Goal: Transaction & Acquisition: Purchase product/service

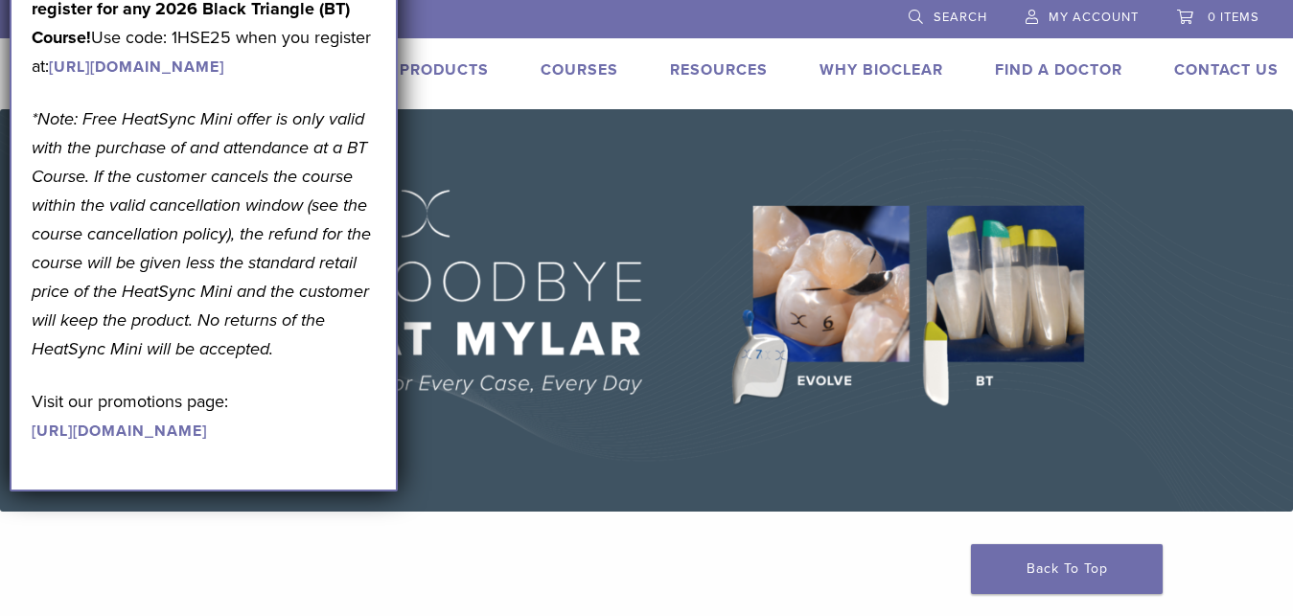
click at [454, 172] on img at bounding box center [646, 310] width 1293 height 402
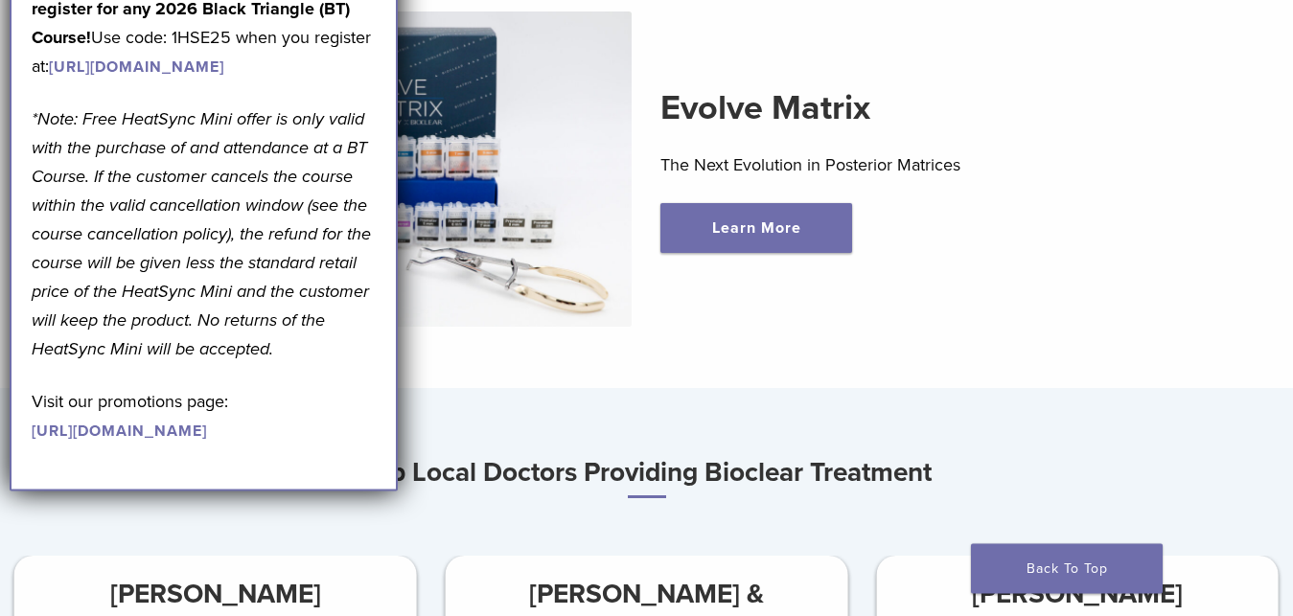
scroll to position [635, 0]
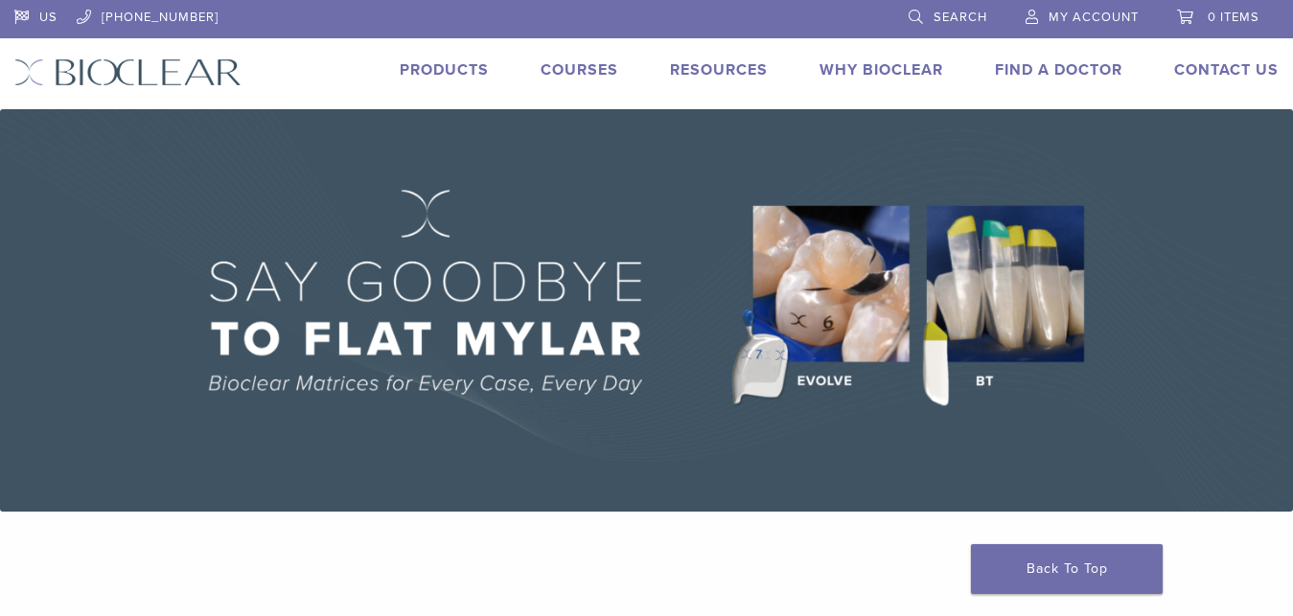
scroll to position [635, 0]
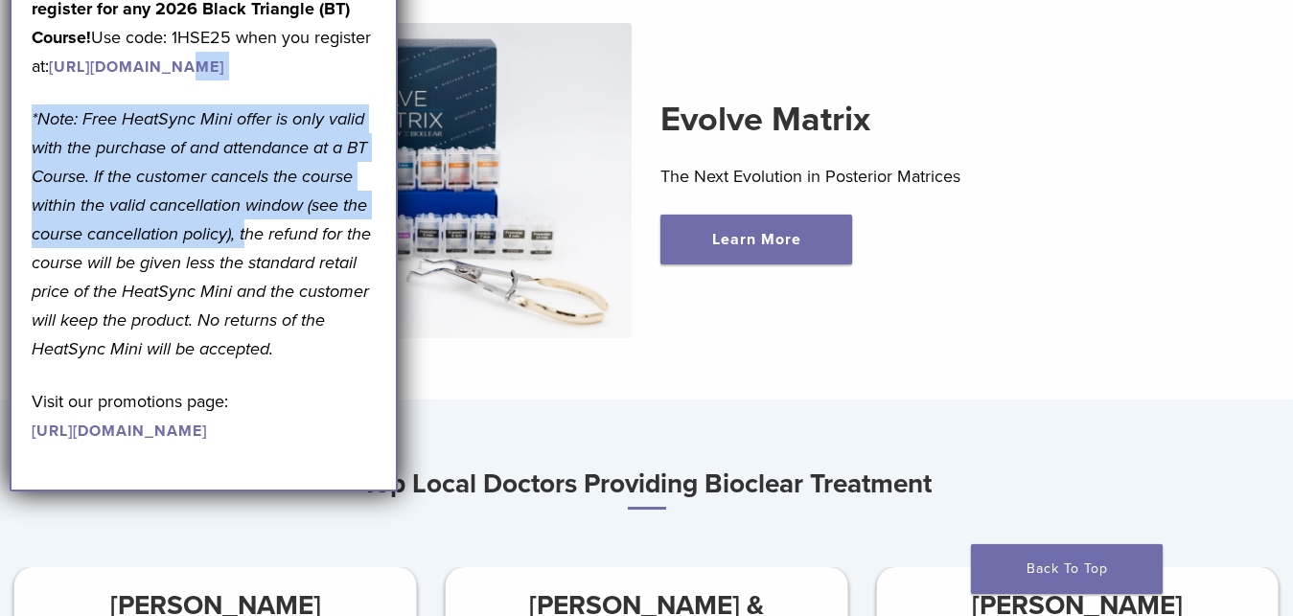
drag, startPoint x: 244, startPoint y: 309, endPoint x: 244, endPoint y: 86, distance: 222.3
click at [244, 86] on div "September Promotion! Valid [DATE]–[DATE]. Get A Free* HeatSync Mini when you re…" at bounding box center [204, 178] width 344 height 533
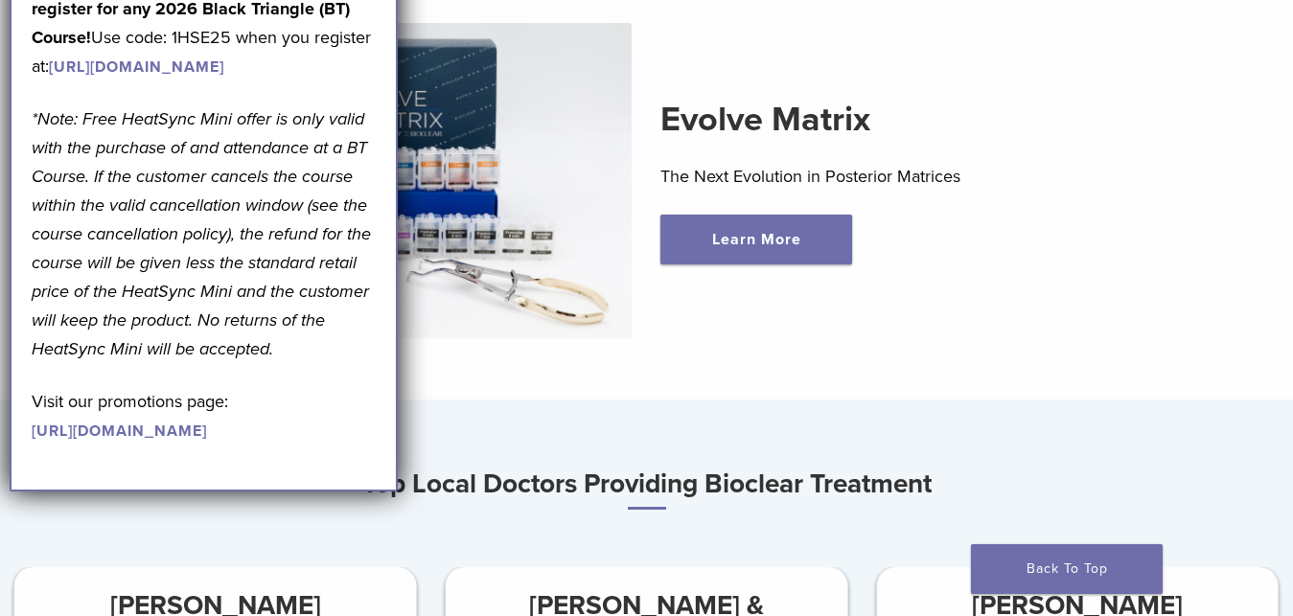
click at [644, 328] on div at bounding box center [390, 180] width 513 height 315
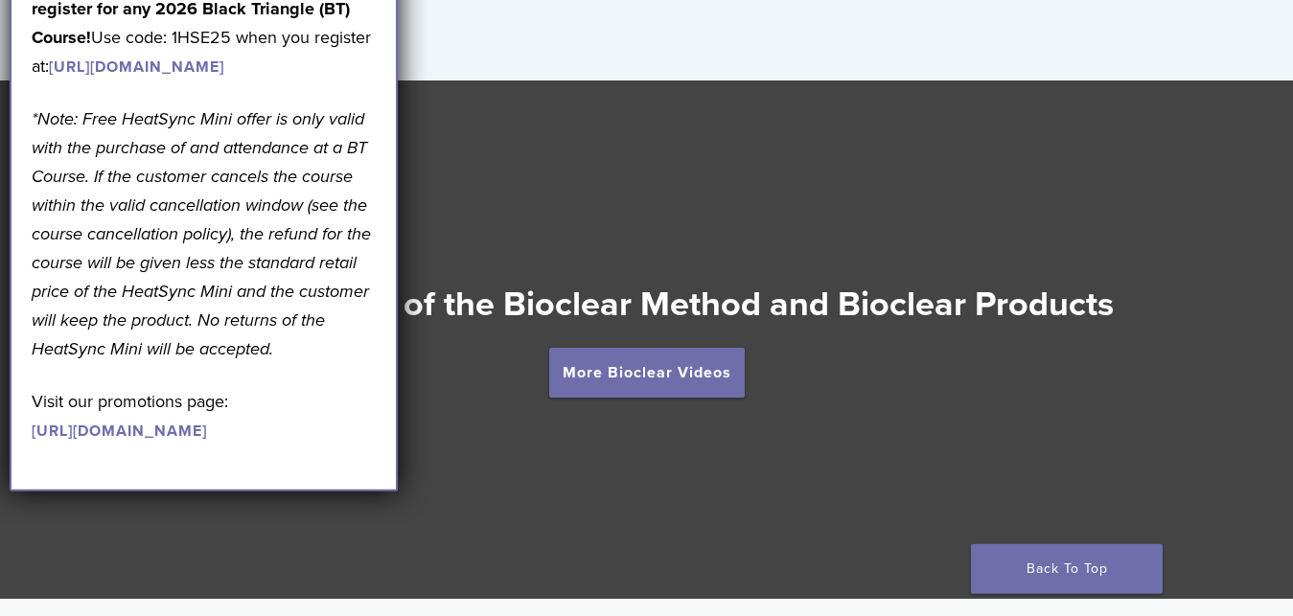
scroll to position [3196, 0]
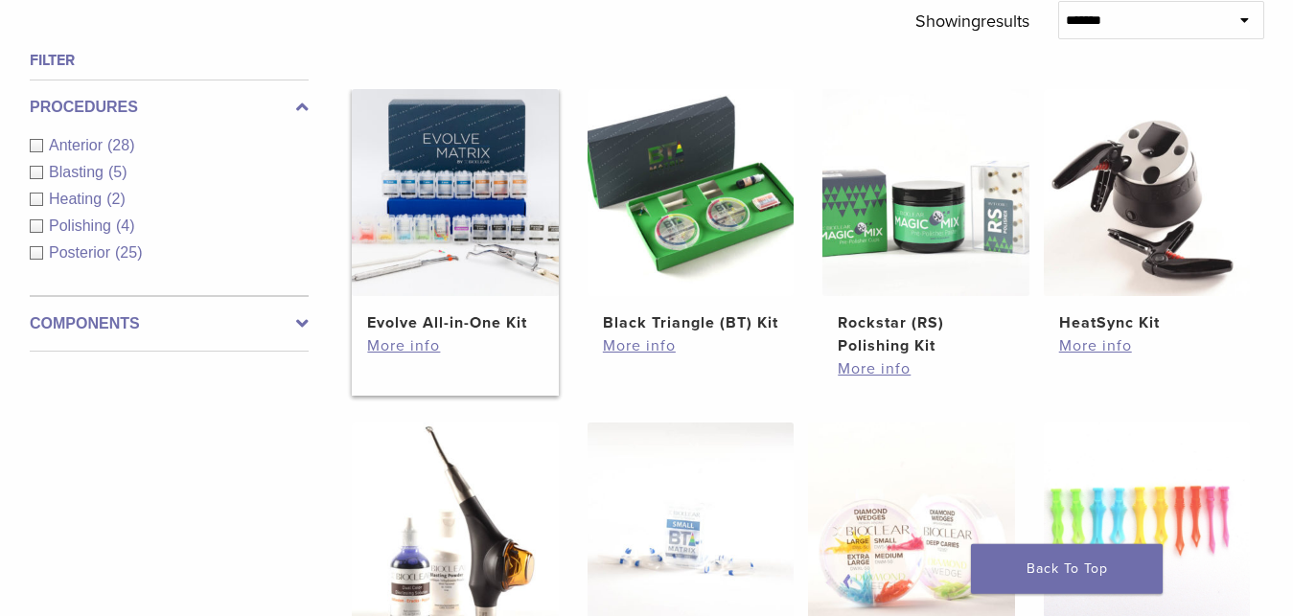
scroll to position [659, 0]
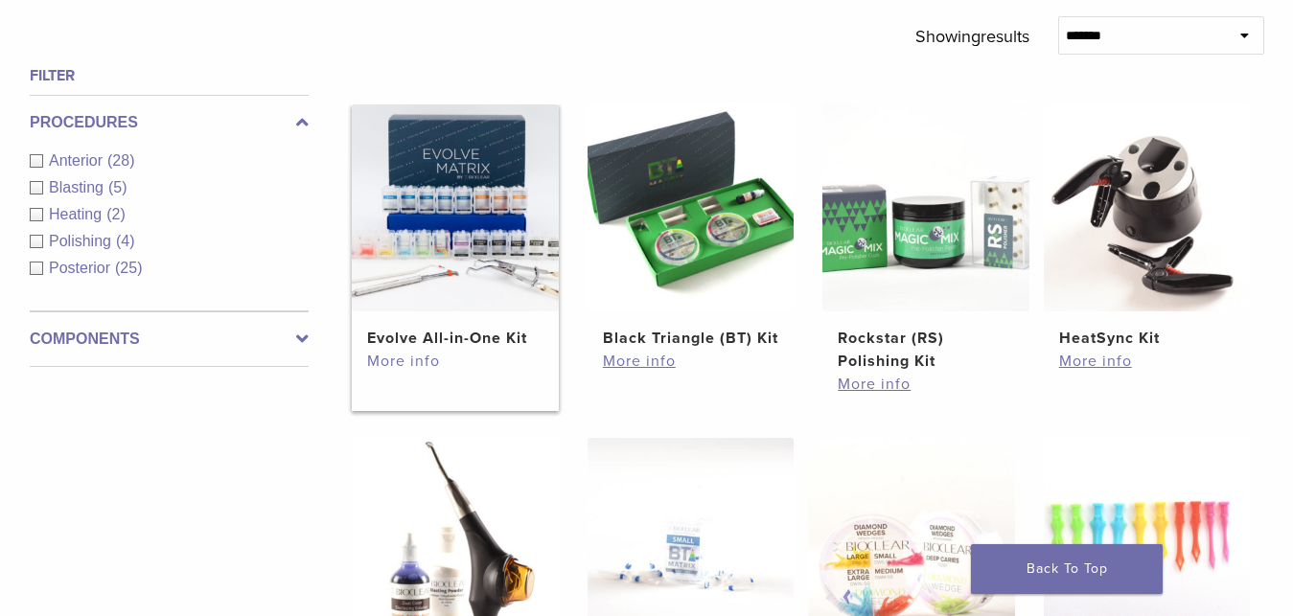
click at [416, 365] on link "More info" at bounding box center [454, 361] width 175 height 23
